Goal: Find specific page/section: Find specific page/section

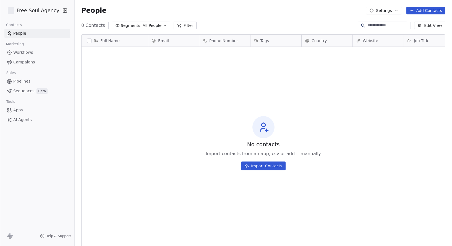
scroll to position [212, 373]
click at [56, 11] on html "Free Soul Agency Contacts People Marketing Workflows Campaigns Sales Pipelines …" at bounding box center [226, 123] width 452 height 246
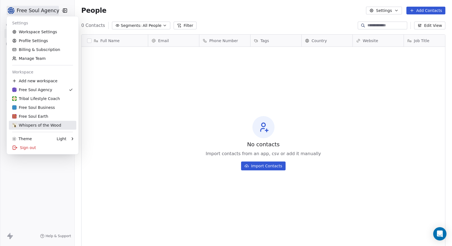
click at [37, 124] on div "Whispers of the Wood" at bounding box center [36, 125] width 49 height 6
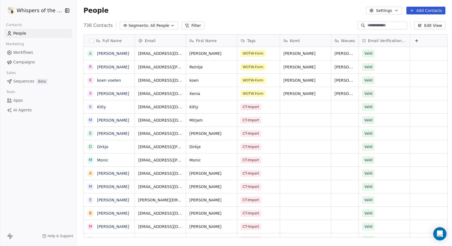
scroll to position [212, 373]
click at [160, 23] on span "All People" at bounding box center [159, 26] width 19 height 6
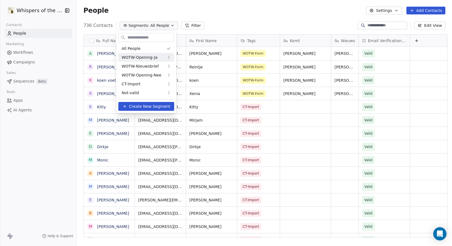
click at [153, 54] on div "WOTW-Opening-Ja" at bounding box center [146, 57] width 56 height 9
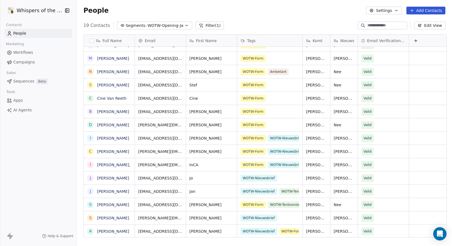
scroll to position [0, 0]
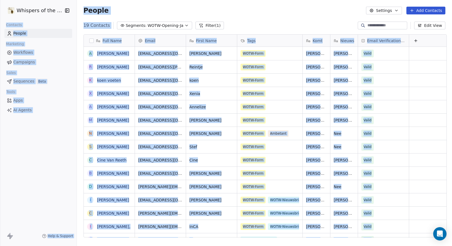
click at [157, 4] on div "People Settings Add Contacts" at bounding box center [264, 10] width 375 height 21
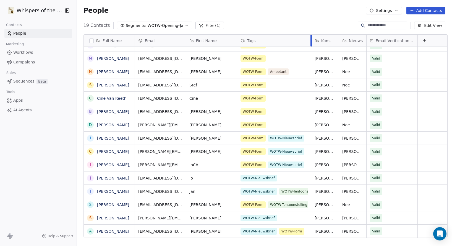
drag, startPoint x: 300, startPoint y: 36, endPoint x: 309, endPoint y: 36, distance: 8.6
click at [310, 36] on div at bounding box center [310, 41] width 1 height 12
click at [148, 27] on span "WOTW-Opening-Ja" at bounding box center [166, 26] width 36 height 6
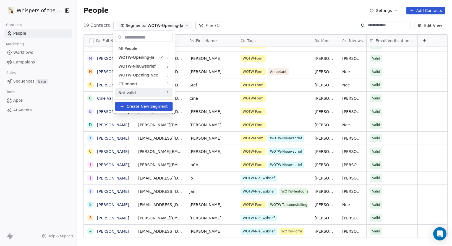
click at [137, 95] on div "Not-valid" at bounding box center [144, 92] width 58 height 9
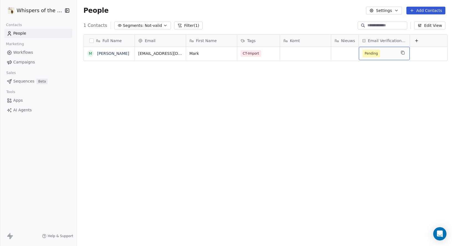
click at [370, 51] on span "Pending" at bounding box center [371, 54] width 13 height 6
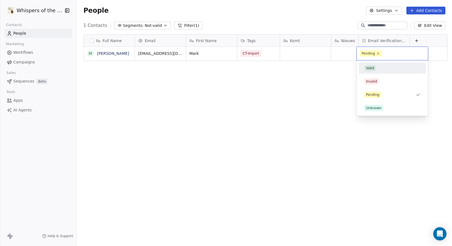
click at [372, 70] on div "Valid" at bounding box center [370, 68] width 8 height 5
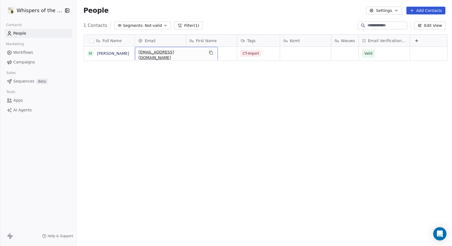
click at [164, 53] on span "[EMAIL_ADDRESS][DOMAIN_NAME]" at bounding box center [172, 54] width 66 height 11
click at [164, 53] on input "**********" at bounding box center [162, 53] width 57 height 11
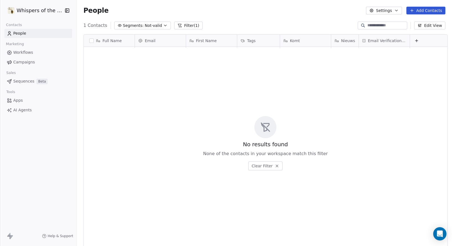
click at [145, 23] on span "Not-valid" at bounding box center [153, 26] width 17 height 6
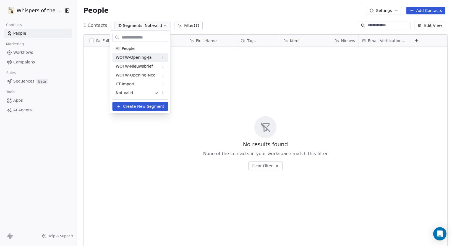
click at [140, 54] on span "WOTW-Opening-Ja" at bounding box center [134, 57] width 36 height 6
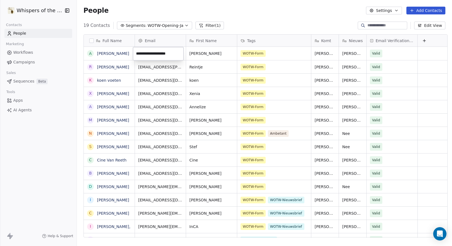
click at [266, 12] on html "Whispers of the Wood Contacts People Marketing Workflows Campaigns Sales Sequen…" at bounding box center [226, 123] width 452 height 246
click at [266, 12] on div "People Settings Add Contacts" at bounding box center [264, 11] width 362 height 8
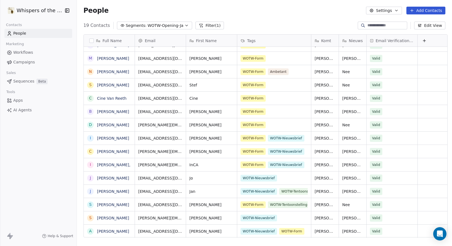
click at [163, 27] on span "WOTW-Opening-Ja" at bounding box center [166, 26] width 36 height 6
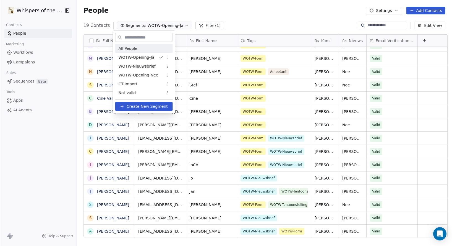
click at [148, 48] on div "All People" at bounding box center [144, 48] width 58 height 9
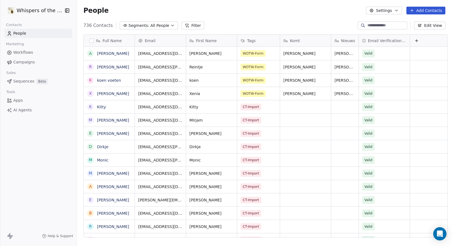
click at [388, 24] on input at bounding box center [386, 26] width 39 height 6
click at [157, 26] on span "All People" at bounding box center [159, 26] width 19 height 6
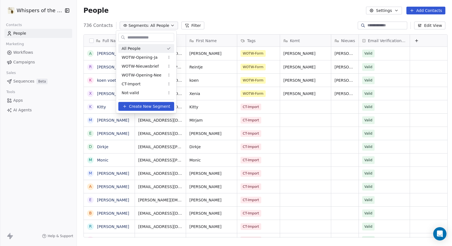
click at [144, 48] on div "All People" at bounding box center [146, 48] width 56 height 9
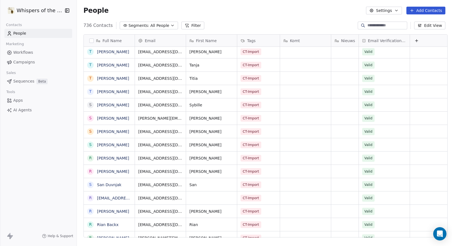
click at [151, 22] on button "Segments: All People" at bounding box center [149, 26] width 58 height 8
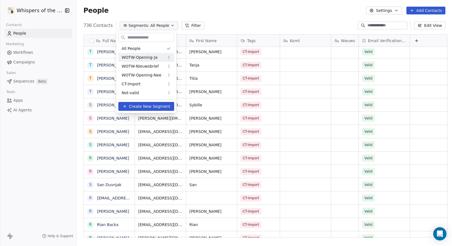
click at [152, 54] on span "WOTW-Opening-Ja" at bounding box center [140, 57] width 36 height 6
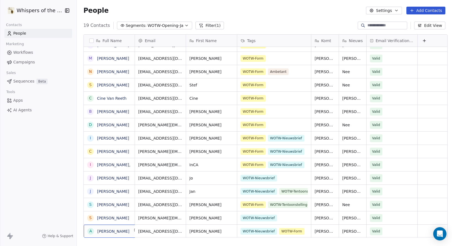
click at [108, 233] on span "[PERSON_NAME]" at bounding box center [113, 231] width 32 height 6
click at [149, 231] on html "Whispers of the Wood Contacts People Marketing Workflows Campaigns Sales Sequen…" at bounding box center [226, 123] width 452 height 246
click at [107, 206] on link "[PERSON_NAME]" at bounding box center [113, 204] width 32 height 4
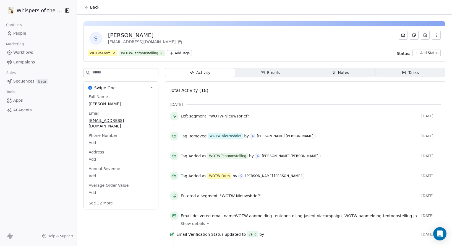
click at [15, 35] on span "People" at bounding box center [19, 33] width 13 height 6
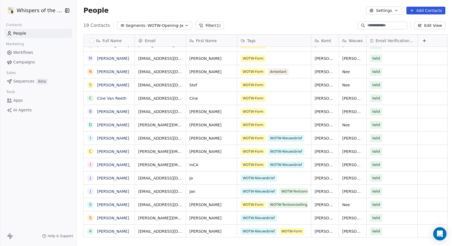
click at [152, 25] on span "WOTW-Opening-Ja" at bounding box center [166, 26] width 36 height 6
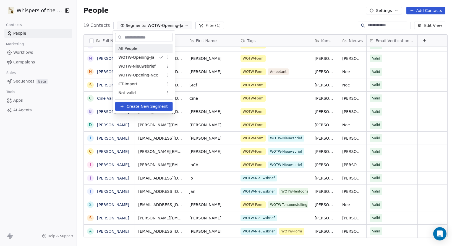
click at [142, 46] on div "All People" at bounding box center [144, 48] width 58 height 9
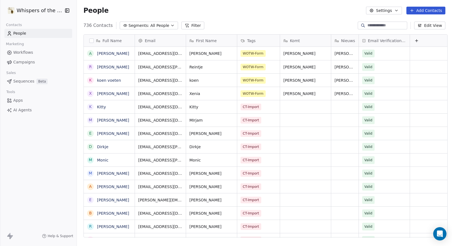
click at [387, 24] on input at bounding box center [386, 26] width 39 height 6
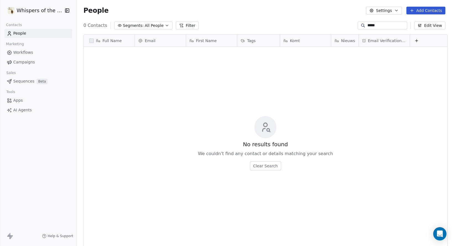
type input "******"
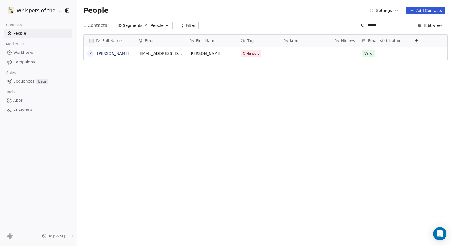
click at [369, 27] on input "******" at bounding box center [386, 26] width 39 height 6
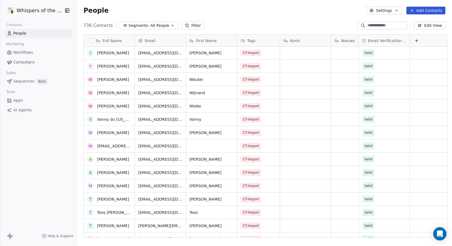
scroll to position [421, 0]
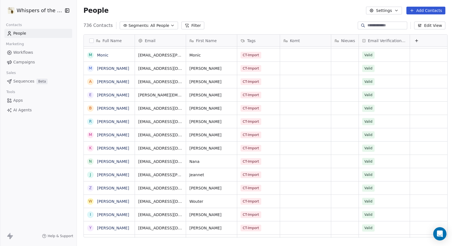
click at [380, 26] on input at bounding box center [386, 26] width 39 height 6
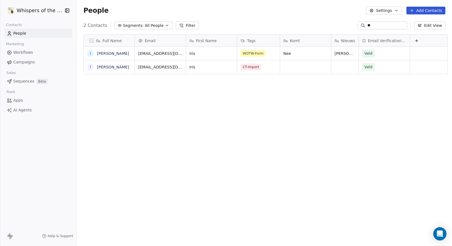
type input "*"
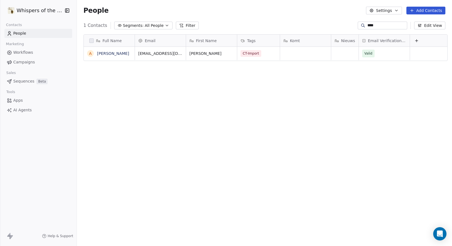
type input "****"
click at [153, 24] on span "All People" at bounding box center [154, 26] width 19 height 6
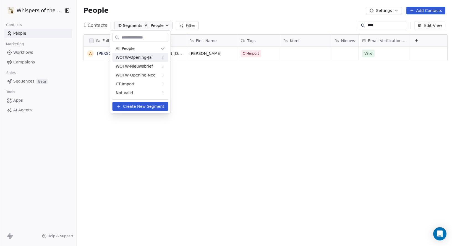
click at [134, 56] on span "WOTW-Opening-Ja" at bounding box center [134, 57] width 36 height 6
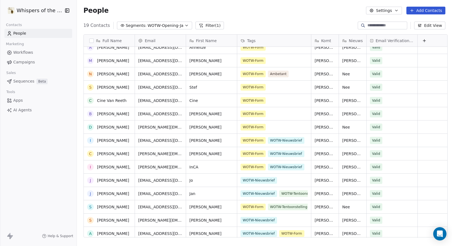
scroll to position [62, 0]
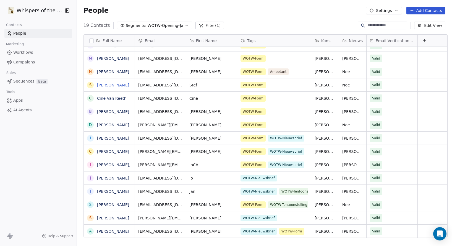
click at [115, 83] on link "[PERSON_NAME]" at bounding box center [113, 85] width 32 height 4
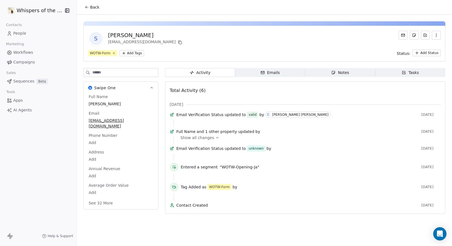
click at [215, 139] on icon at bounding box center [217, 137] width 4 height 4
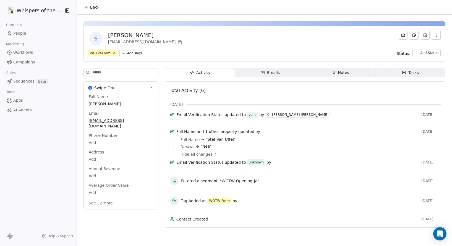
click at [283, 70] on span "Emails Emails" at bounding box center [270, 72] width 70 height 9
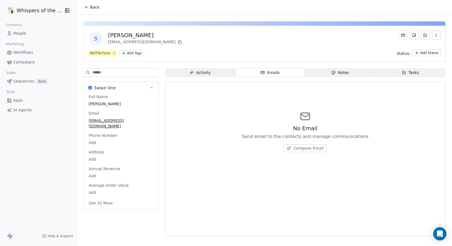
click at [283, 70] on span "Emails Emails" at bounding box center [270, 72] width 70 height 9
click at [228, 74] on span "Activity Activity" at bounding box center [200, 72] width 70 height 9
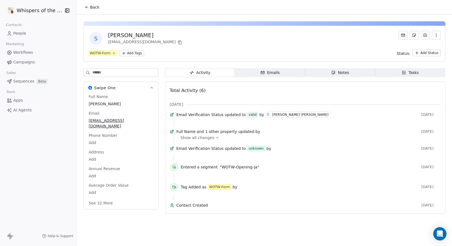
click at [351, 73] on span "Notes Notes" at bounding box center [340, 72] width 70 height 9
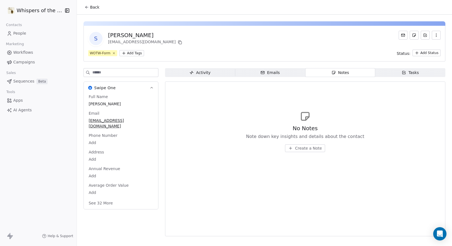
click at [400, 74] on span "Tasks Tasks" at bounding box center [410, 72] width 70 height 9
click at [206, 75] on div "Activity" at bounding box center [199, 73] width 21 height 6
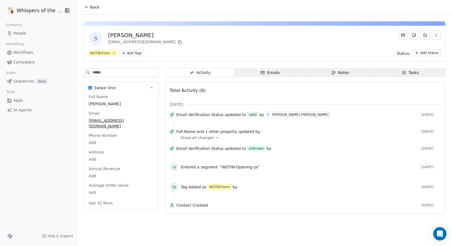
click at [24, 34] on span "People" at bounding box center [19, 33] width 13 height 6
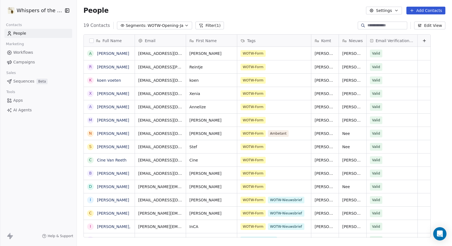
scroll to position [212, 373]
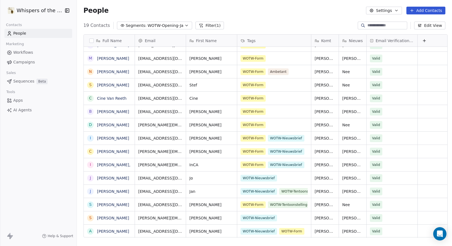
click at [167, 23] on span "WOTW-Opening-Ja" at bounding box center [166, 26] width 36 height 6
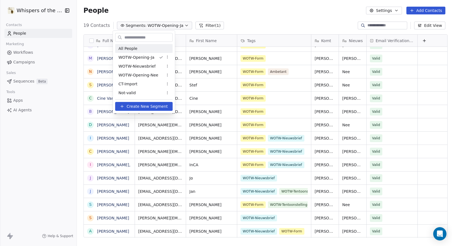
click at [141, 48] on div "All People" at bounding box center [144, 48] width 58 height 9
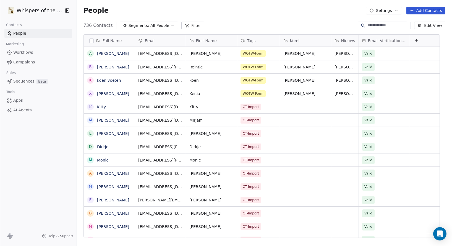
click at [387, 26] on input at bounding box center [386, 26] width 39 height 6
paste input "*******"
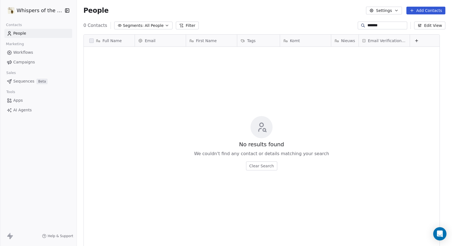
type input "*******"
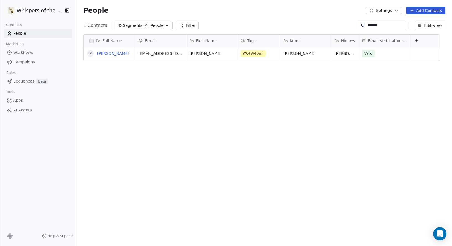
click at [117, 51] on link "[PERSON_NAME]" at bounding box center [113, 53] width 32 height 4
